Goal: Task Accomplishment & Management: Use online tool/utility

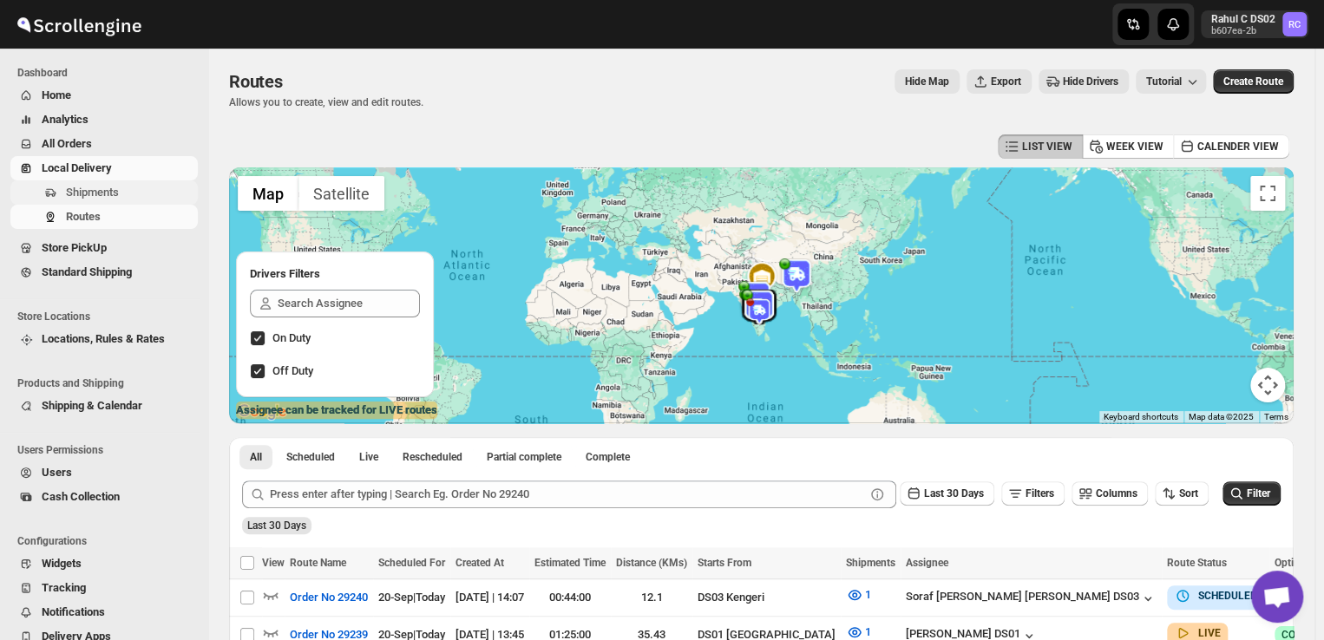
click at [121, 193] on span "Shipments" at bounding box center [130, 192] width 128 height 17
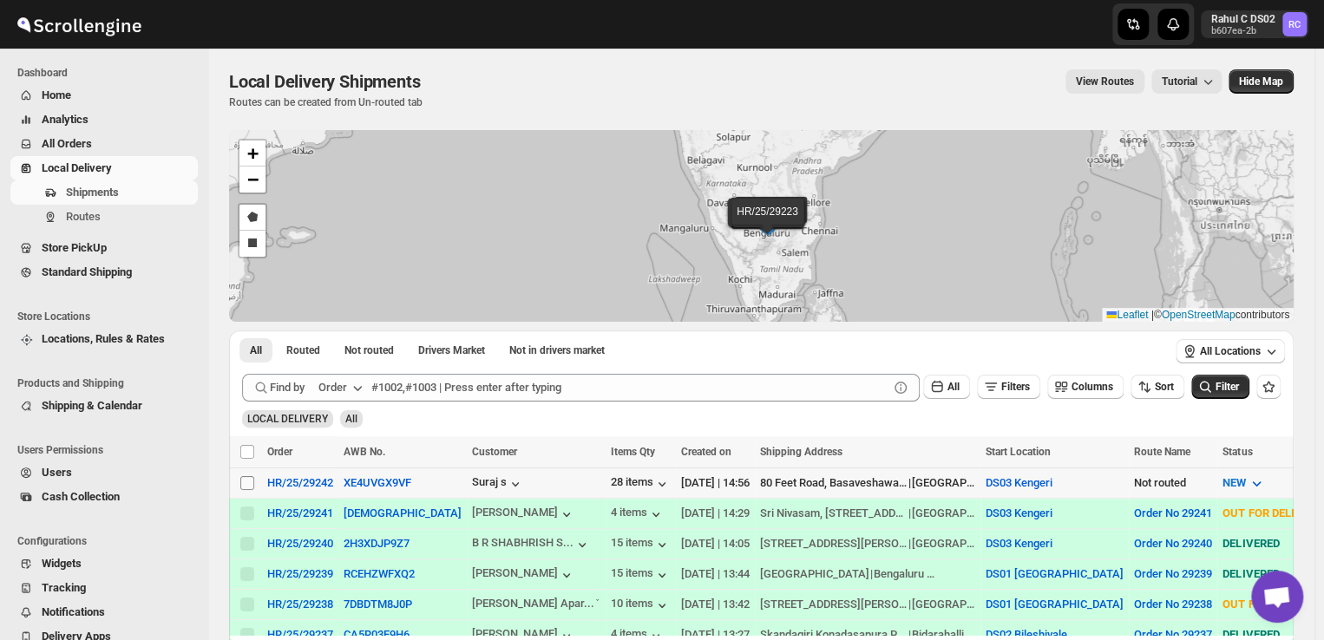
click at [246, 476] on input "Select shipment" at bounding box center [247, 483] width 14 height 14
checkbox input "true"
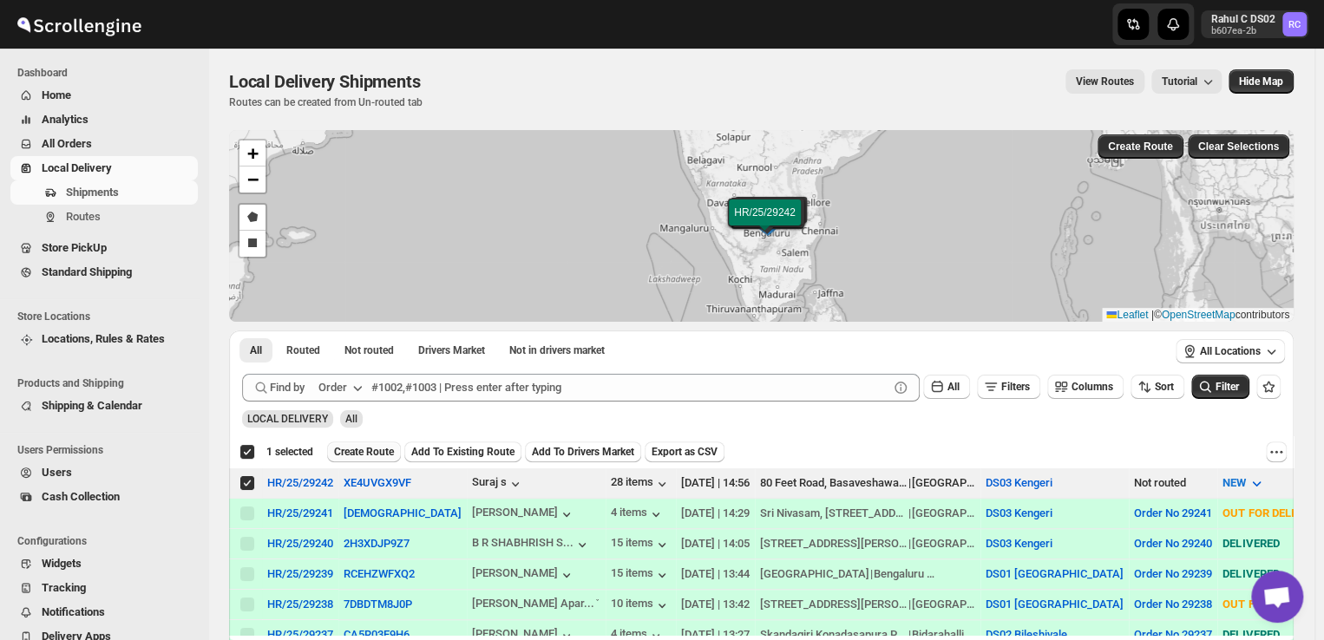
click at [354, 444] on button "Create Route" at bounding box center [364, 452] width 74 height 21
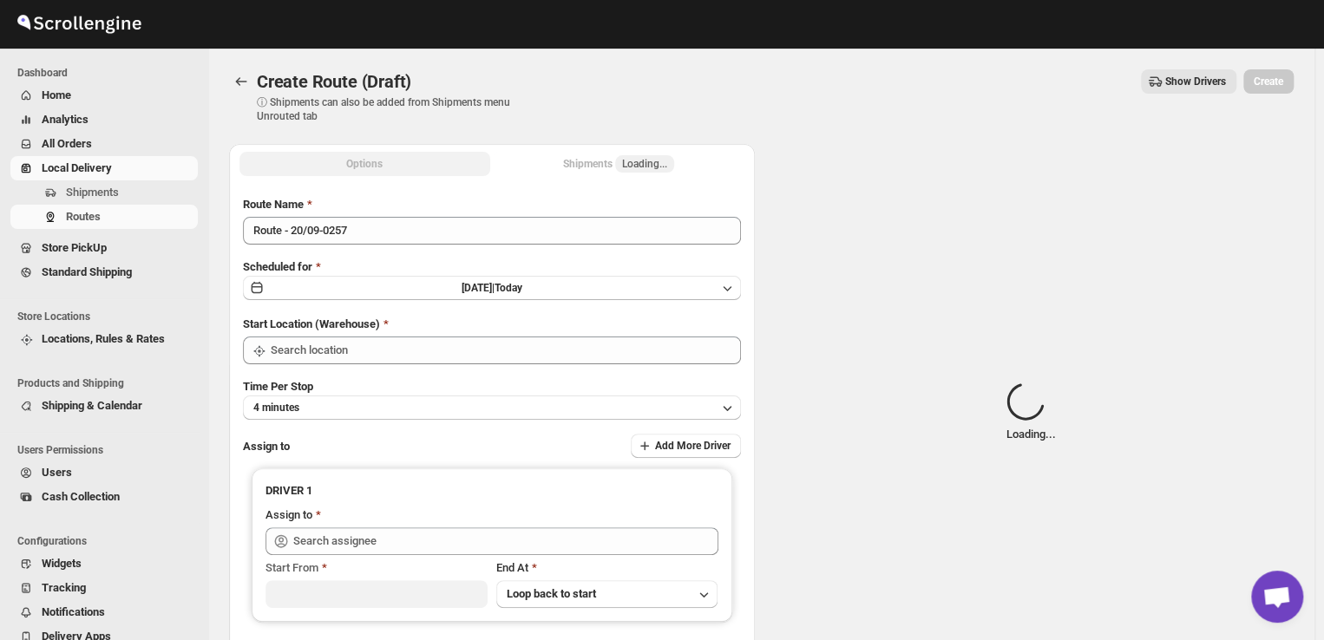
type input "DS03 Kengeri"
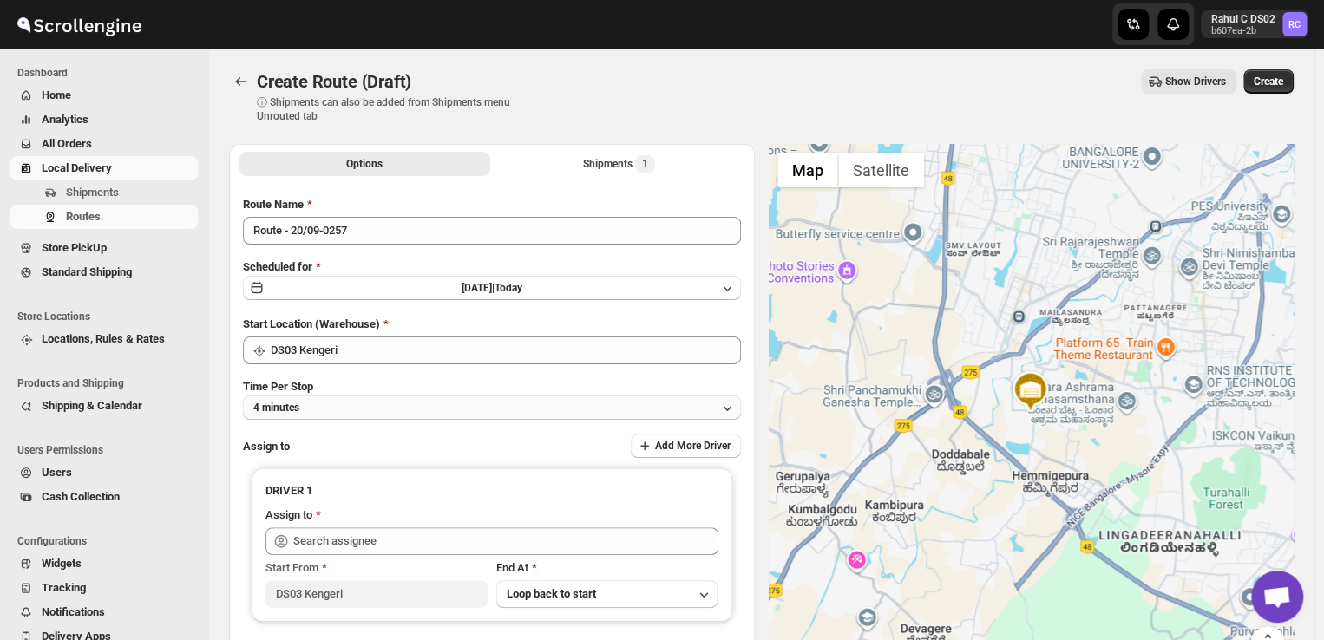
click at [326, 409] on button "4 minutes" at bounding box center [492, 408] width 498 height 24
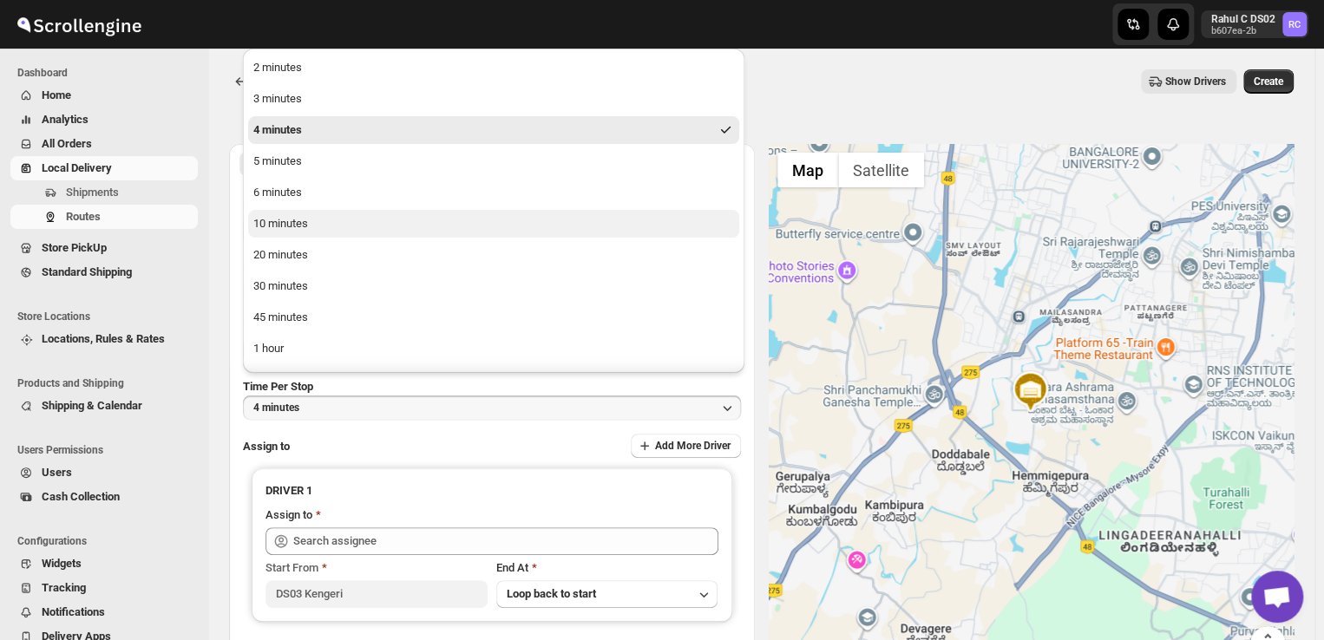
click at [316, 228] on button "10 minutes" at bounding box center [493, 224] width 491 height 28
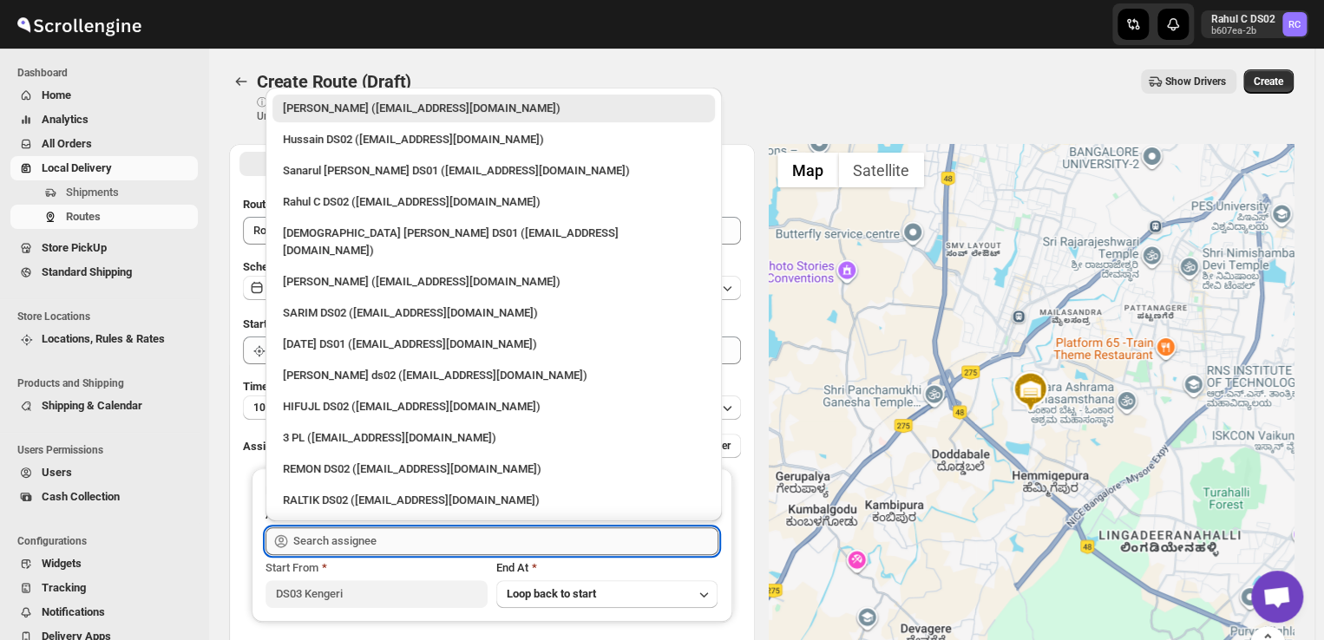
click at [407, 535] on input "text" at bounding box center [505, 541] width 425 height 28
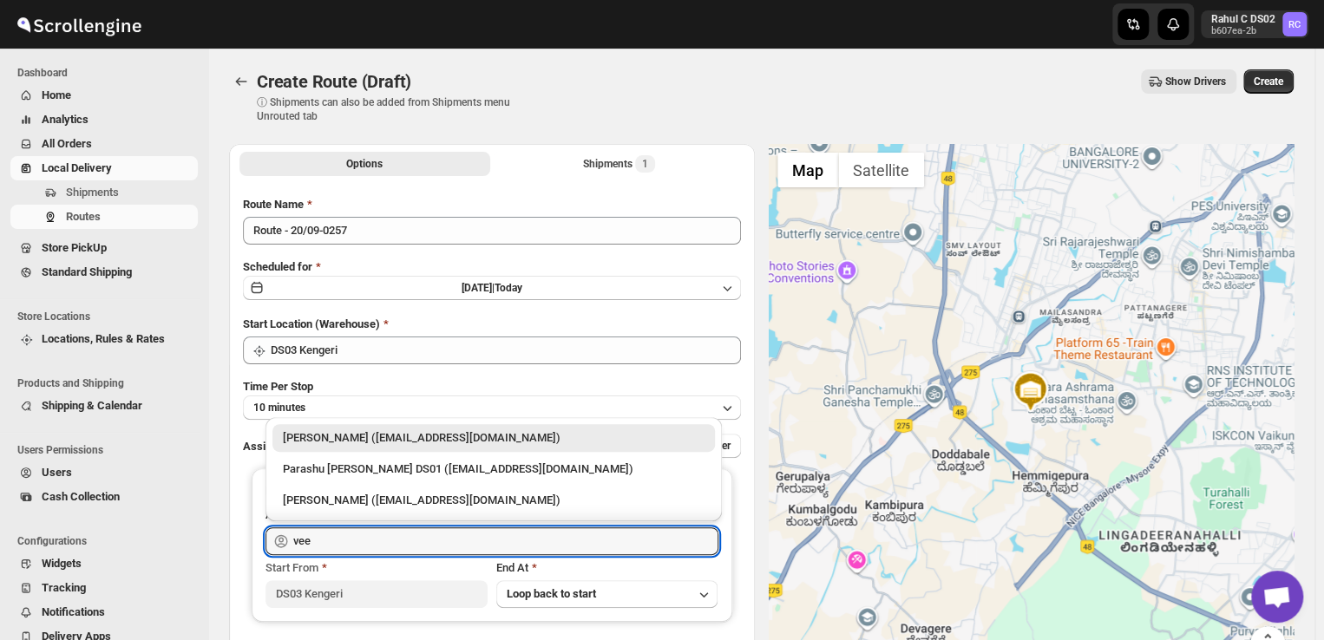
click at [418, 431] on div "[PERSON_NAME] ([EMAIL_ADDRESS][DOMAIN_NAME])" at bounding box center [494, 437] width 422 height 17
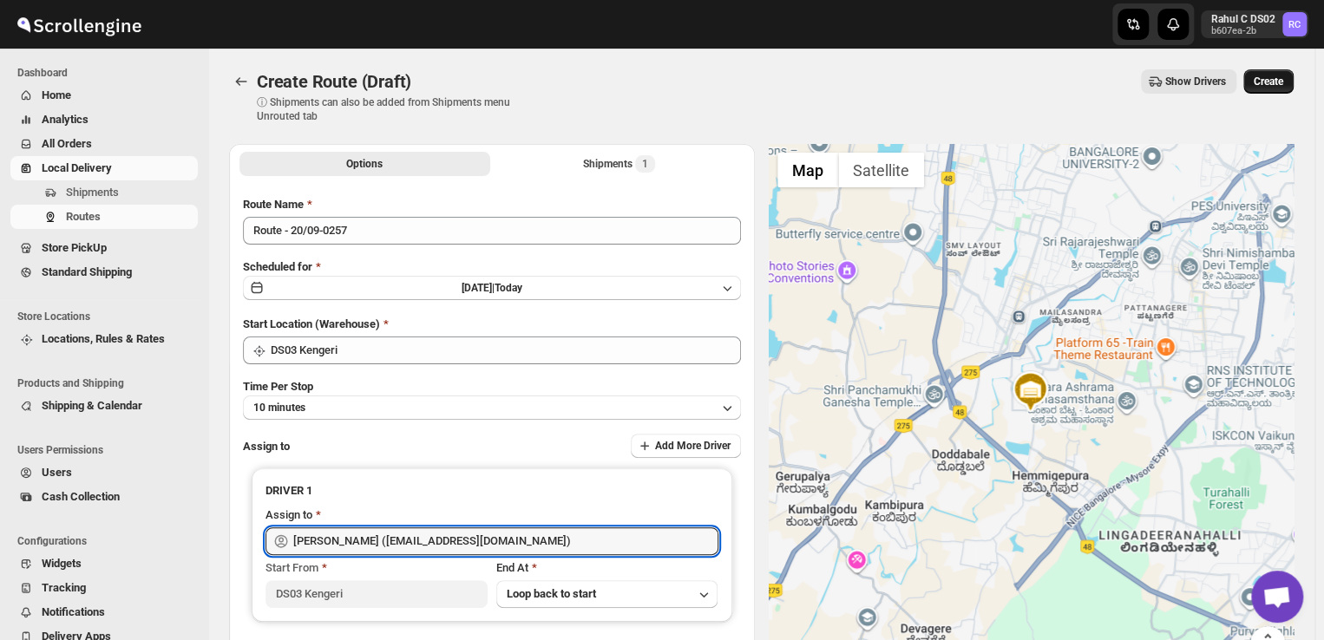
type input "[PERSON_NAME] ([EMAIL_ADDRESS][DOMAIN_NAME])"
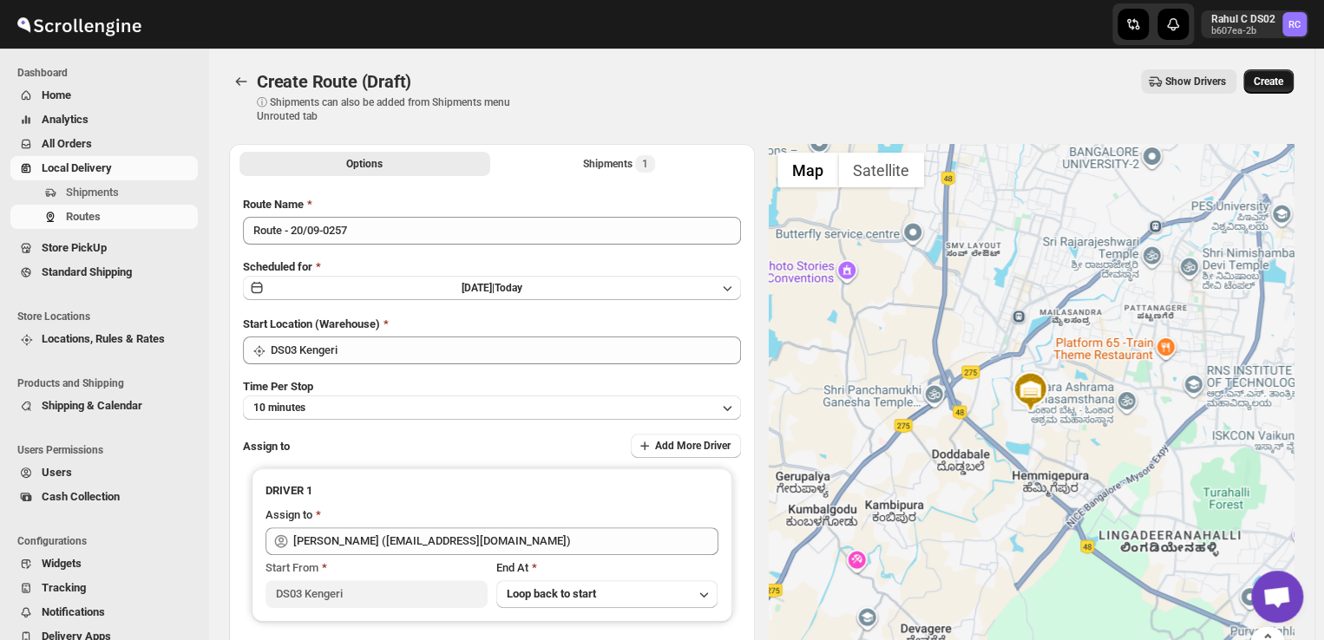
click at [1272, 79] on span "Create" at bounding box center [1268, 82] width 29 height 14
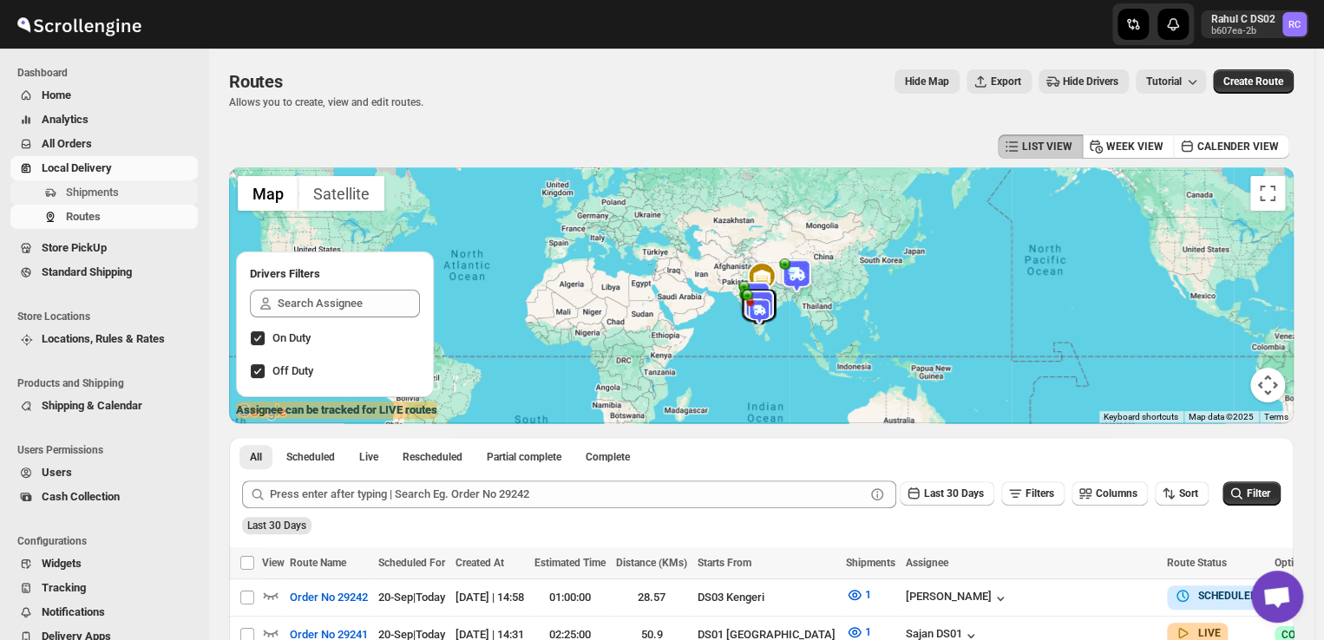
click at [140, 189] on span "Shipments" at bounding box center [130, 192] width 128 height 17
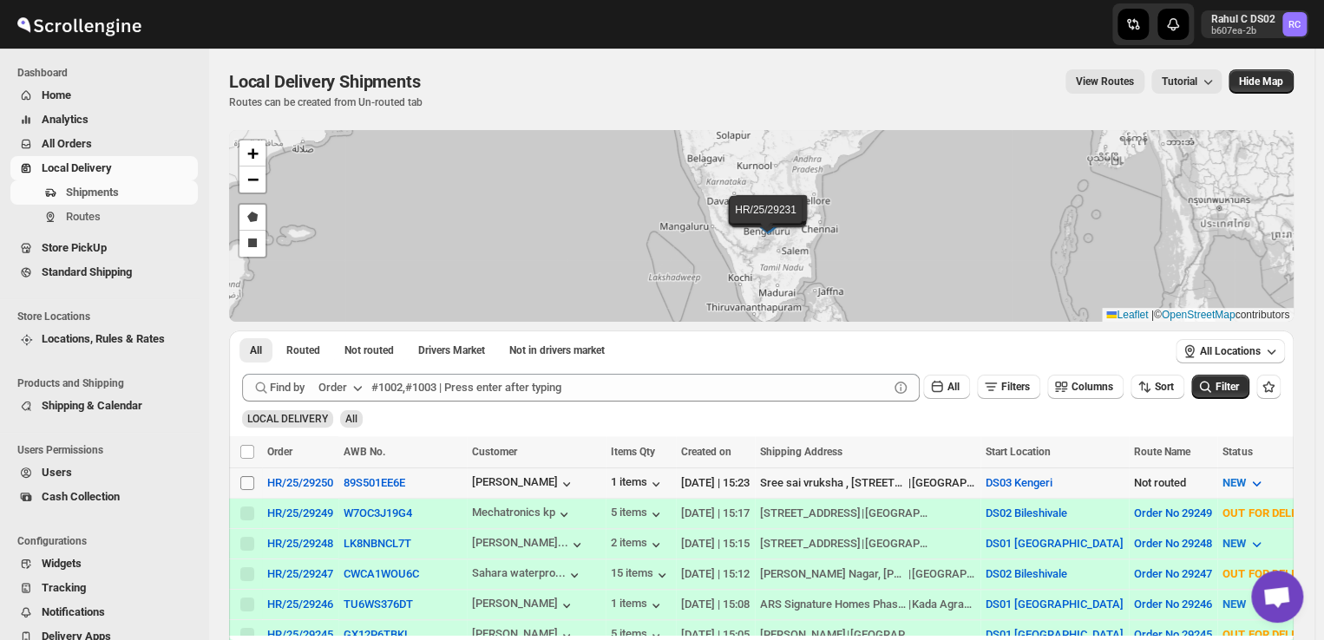
click at [246, 483] on input "Select shipment" at bounding box center [247, 483] width 14 height 14
checkbox input "true"
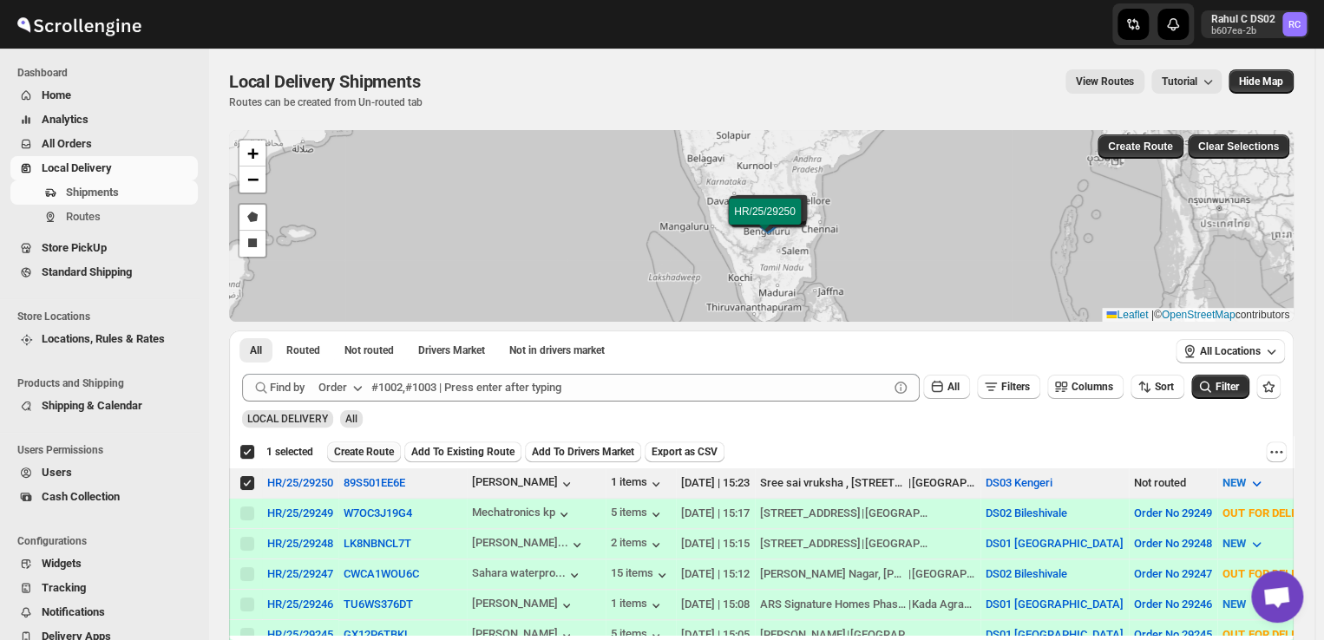
click at [382, 449] on span "Create Route" at bounding box center [364, 452] width 60 height 14
click at [382, 449] on div "Please wait..." at bounding box center [364, 452] width 74 height 21
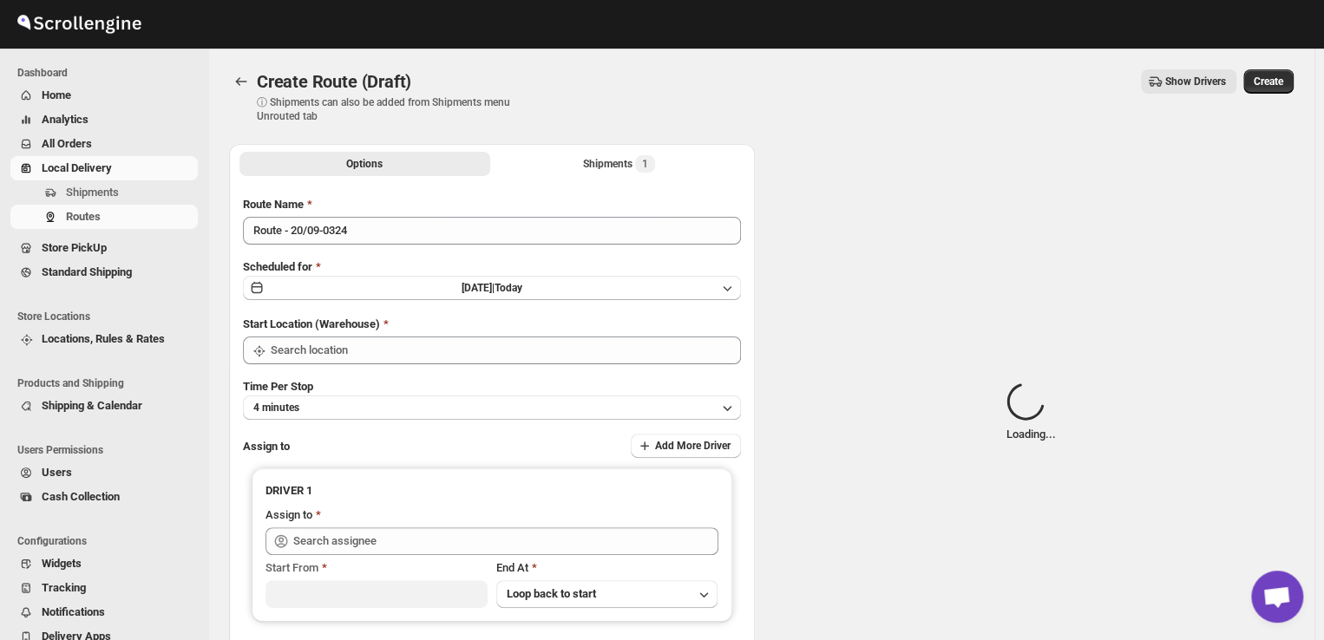
type input "DS03 Kengeri"
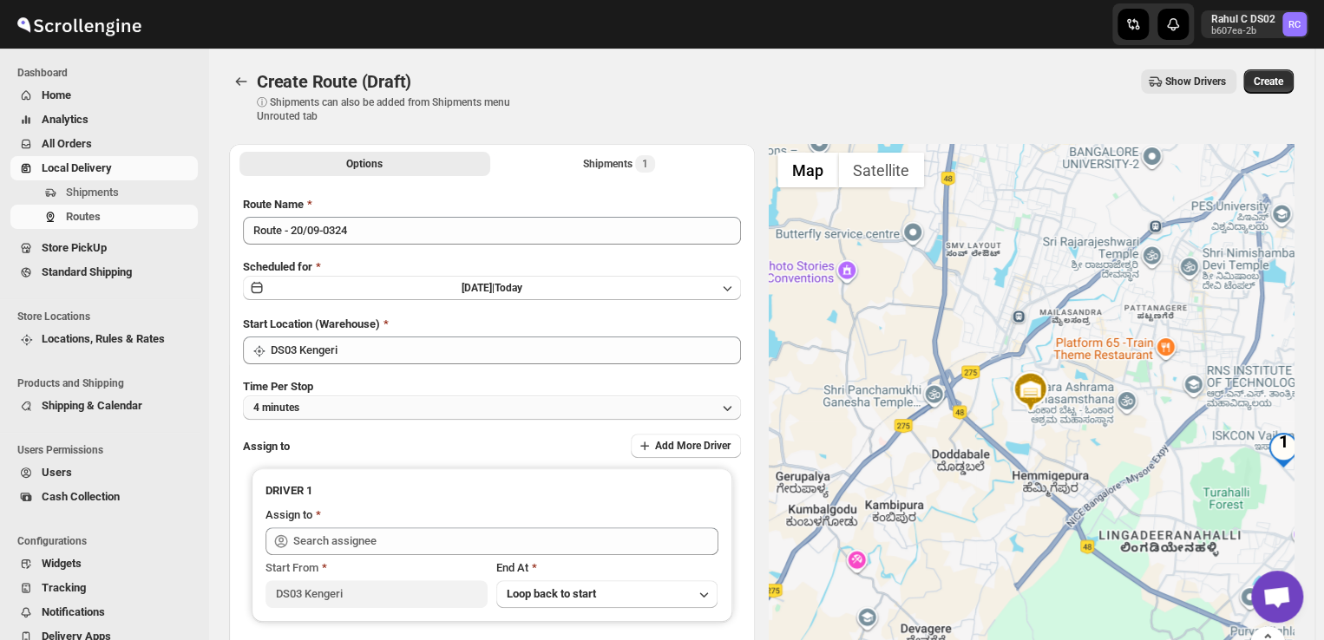
click at [320, 409] on button "4 minutes" at bounding box center [492, 408] width 498 height 24
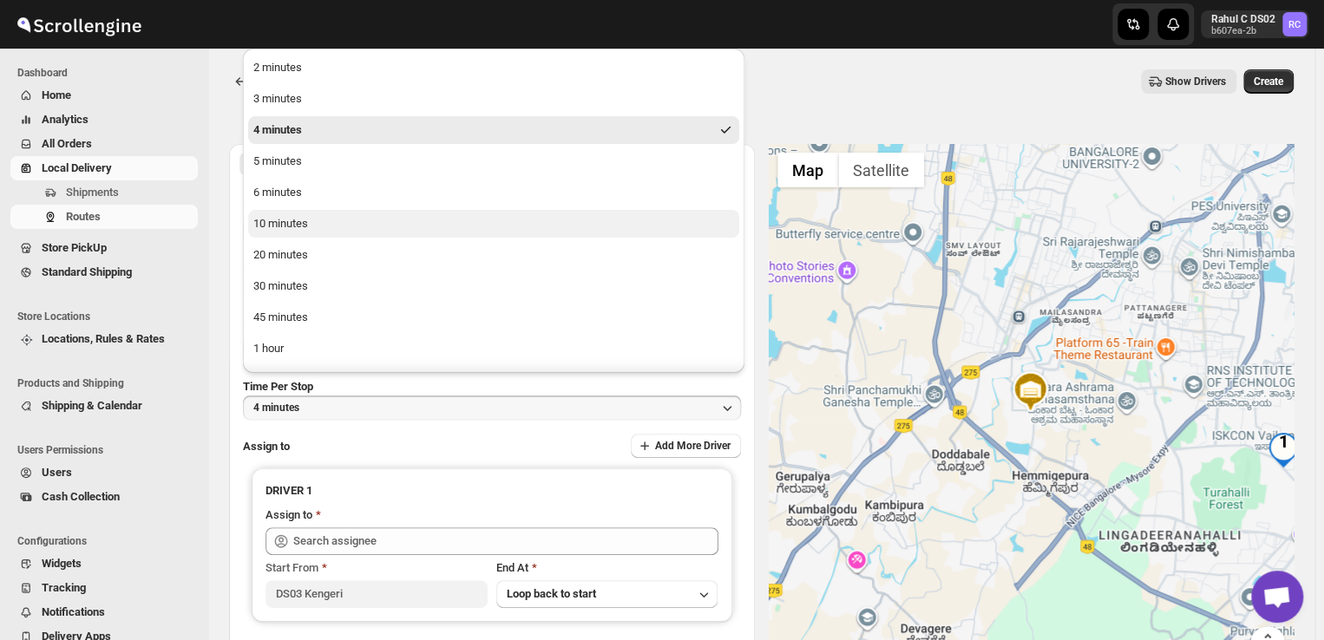
click at [279, 226] on div "10 minutes" at bounding box center [280, 223] width 55 height 17
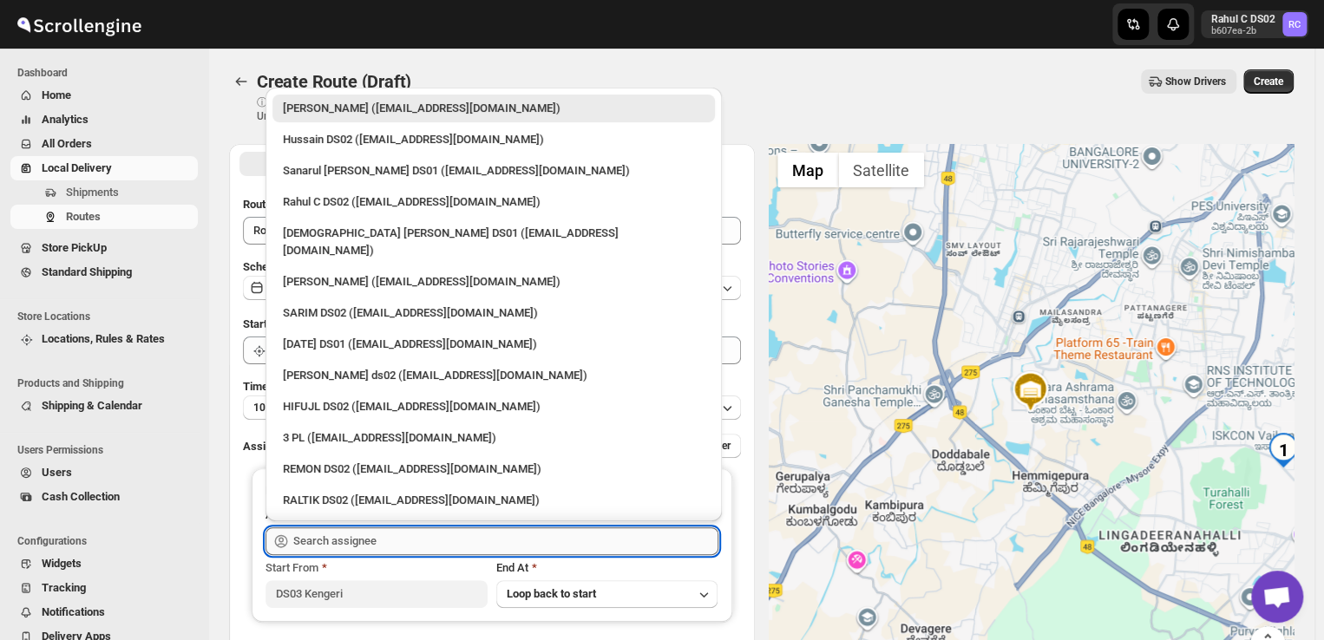
click at [396, 540] on input "text" at bounding box center [505, 541] width 425 height 28
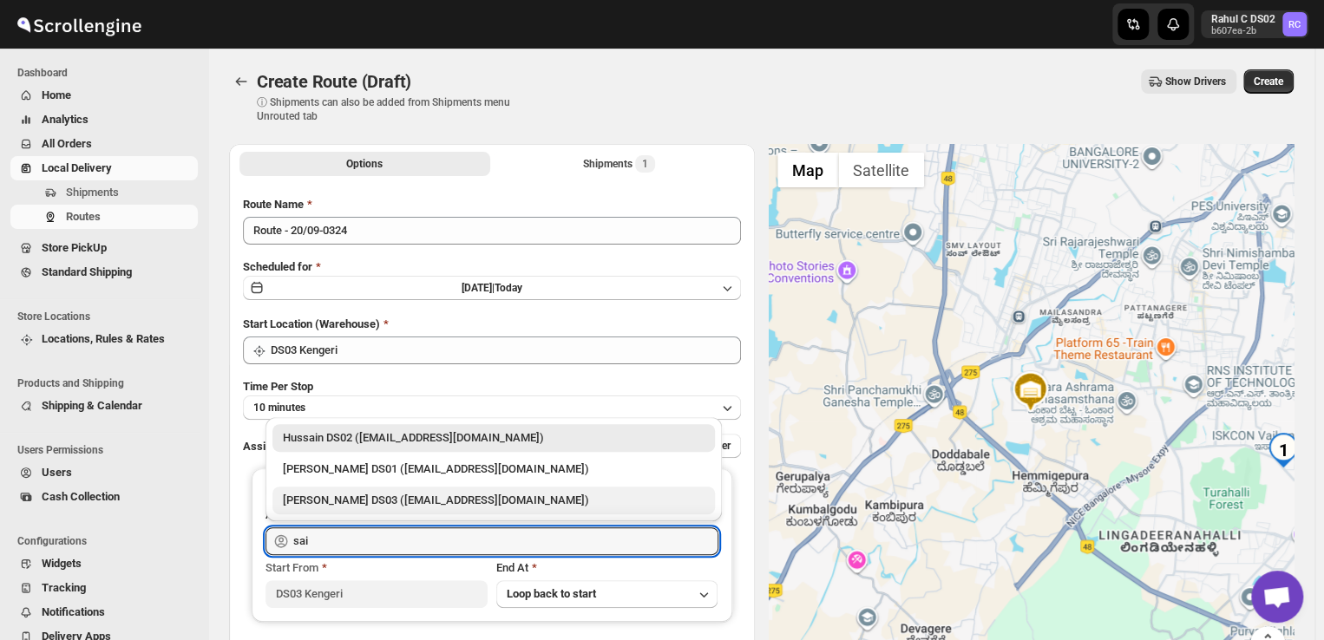
click at [364, 494] on div "[PERSON_NAME] DS03 ([EMAIL_ADDRESS][DOMAIN_NAME])" at bounding box center [494, 500] width 422 height 17
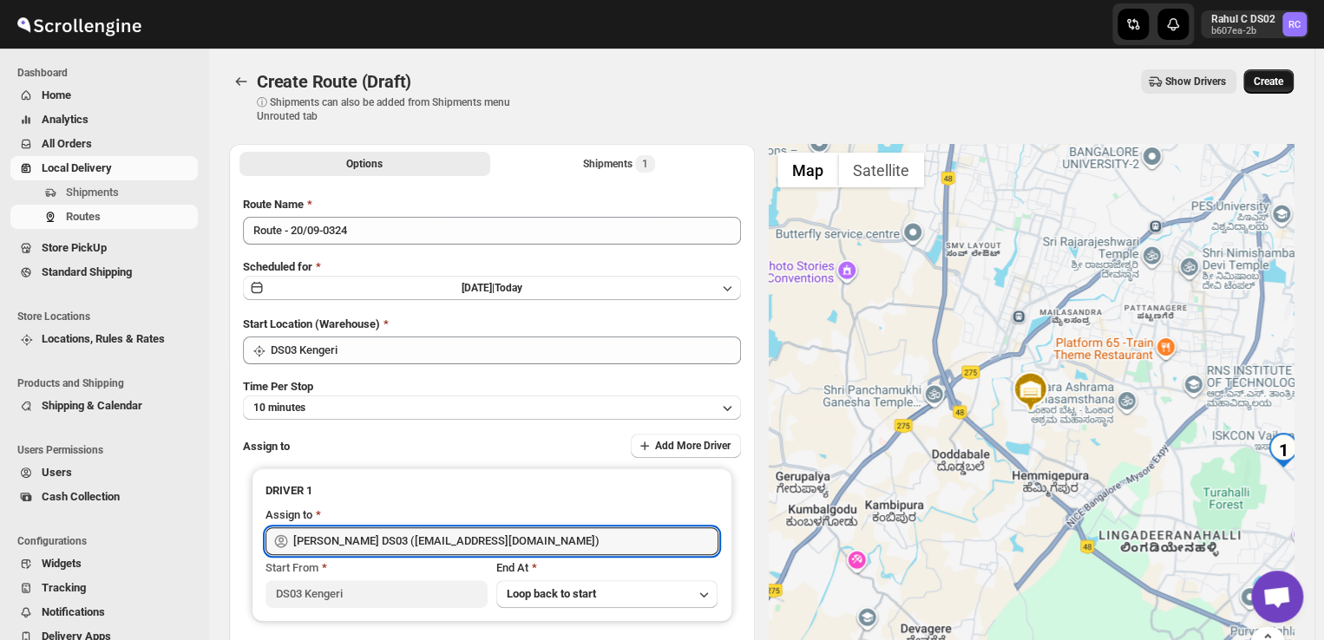
type input "[PERSON_NAME] DS03 ([EMAIL_ADDRESS][DOMAIN_NAME])"
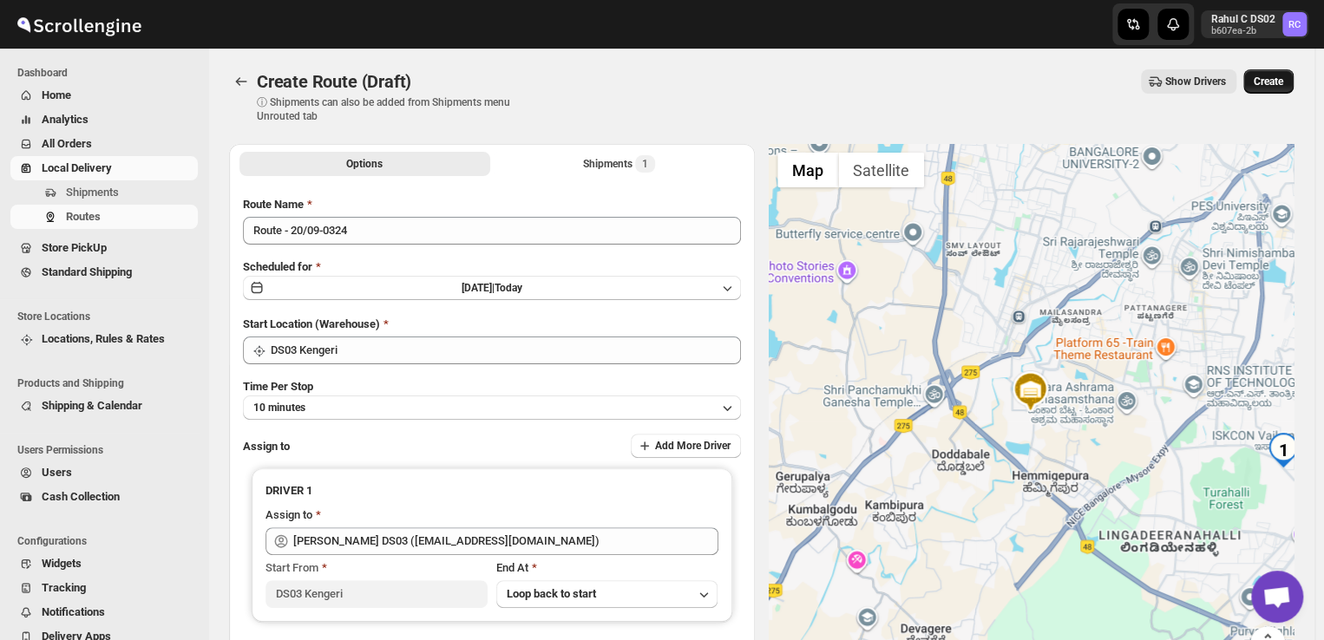
click at [1270, 79] on span "Create" at bounding box center [1268, 82] width 29 height 14
